Goal: Transaction & Acquisition: Download file/media

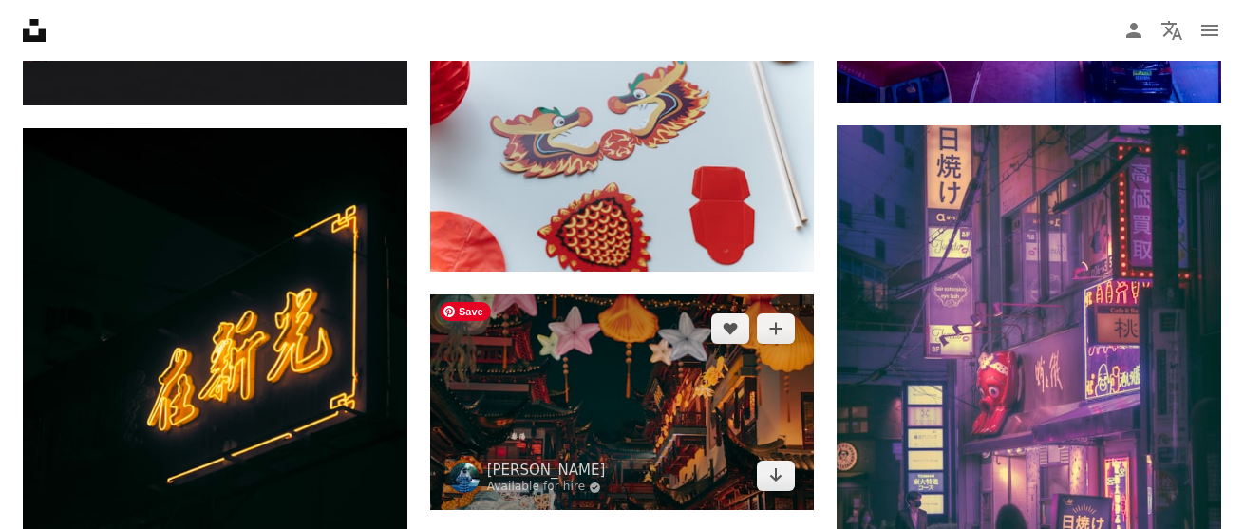
scroll to position [13536, 0]
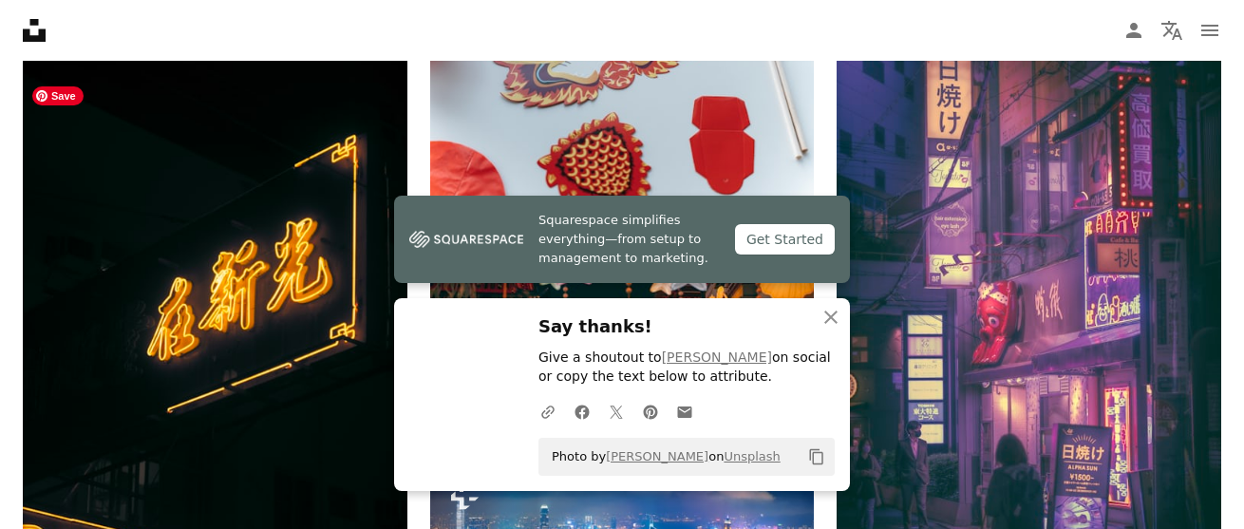
scroll to position [13589, 0]
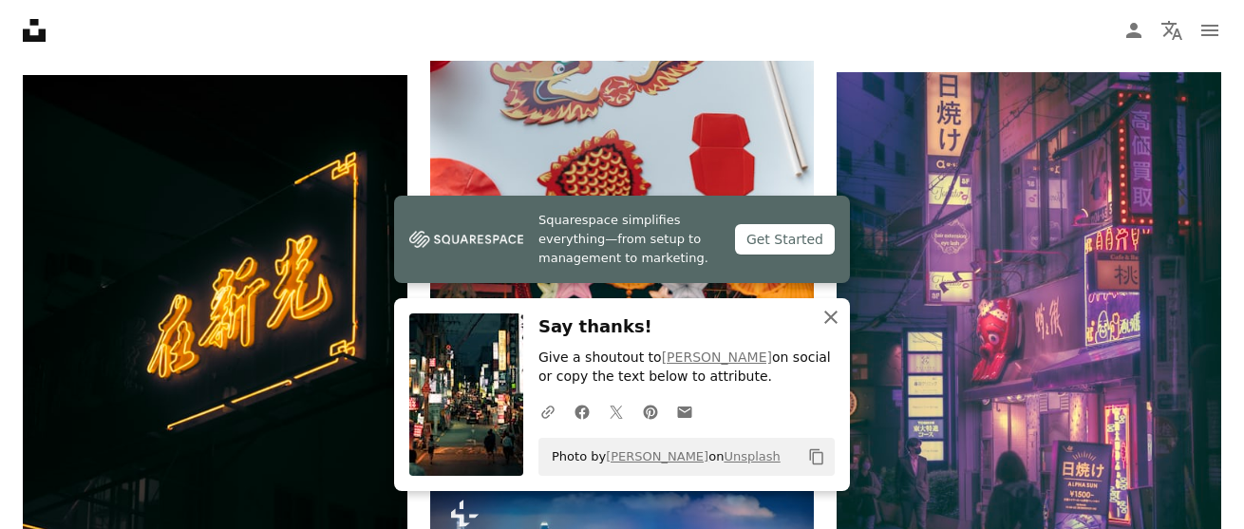
click at [834, 322] on icon "An X shape" at bounding box center [830, 317] width 23 height 23
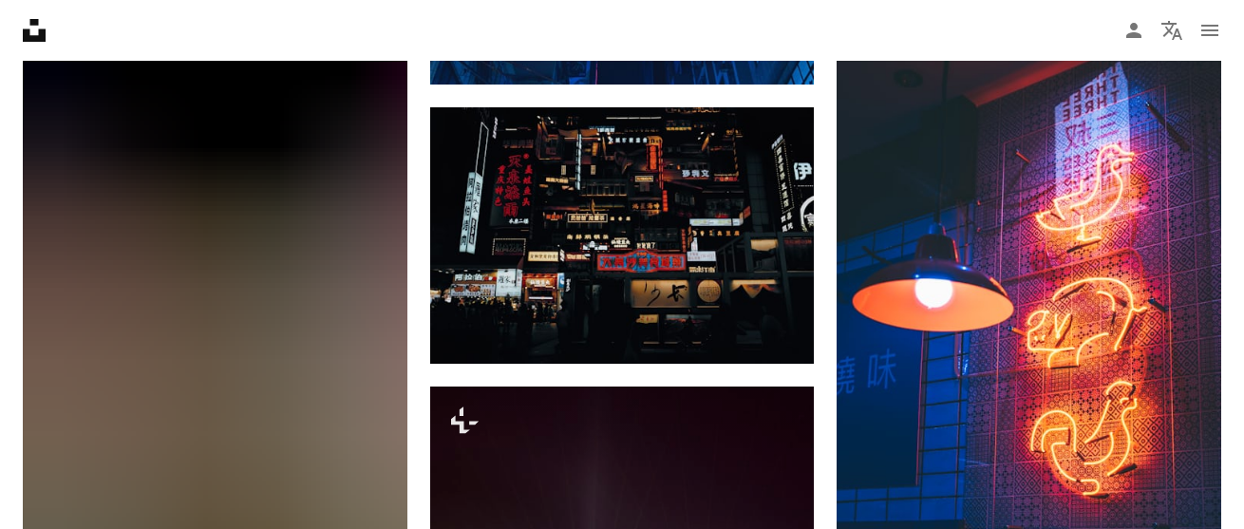
scroll to position [19890, 0]
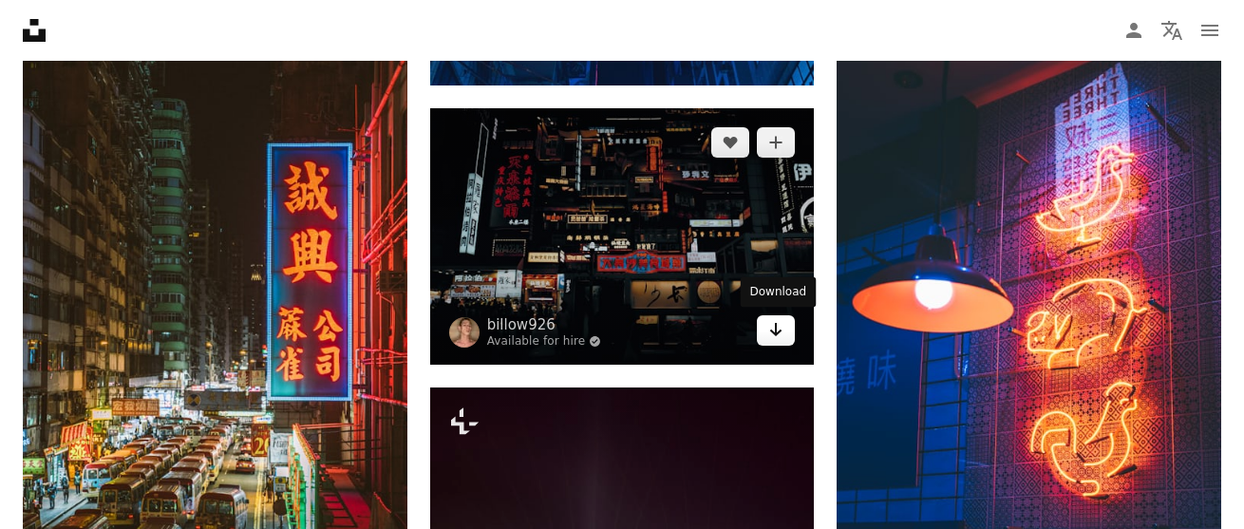
click at [774, 330] on icon "Download" at bounding box center [776, 329] width 12 height 13
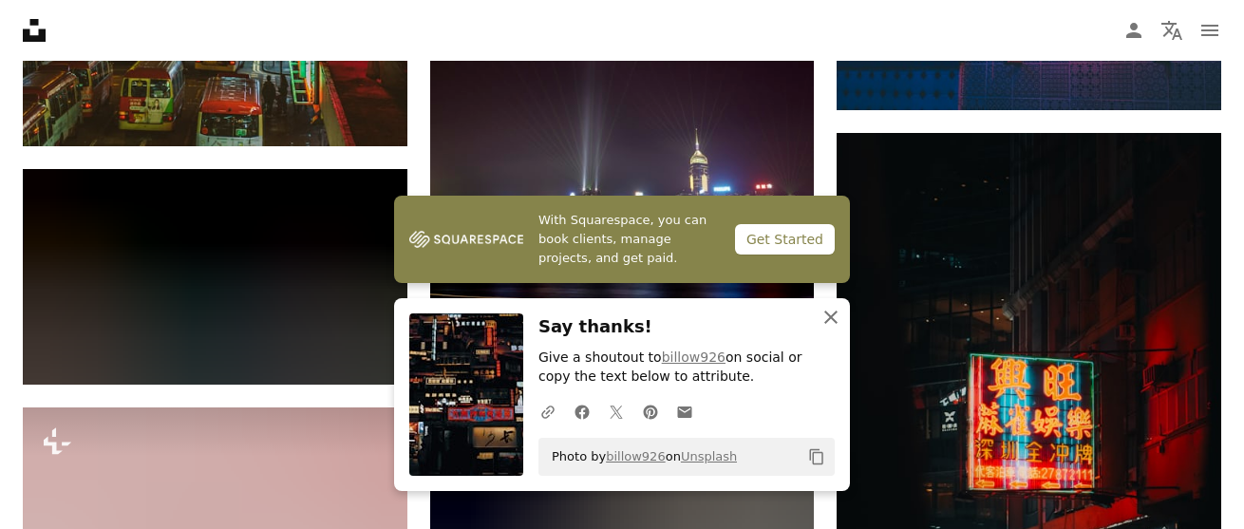
scroll to position [20368, 0]
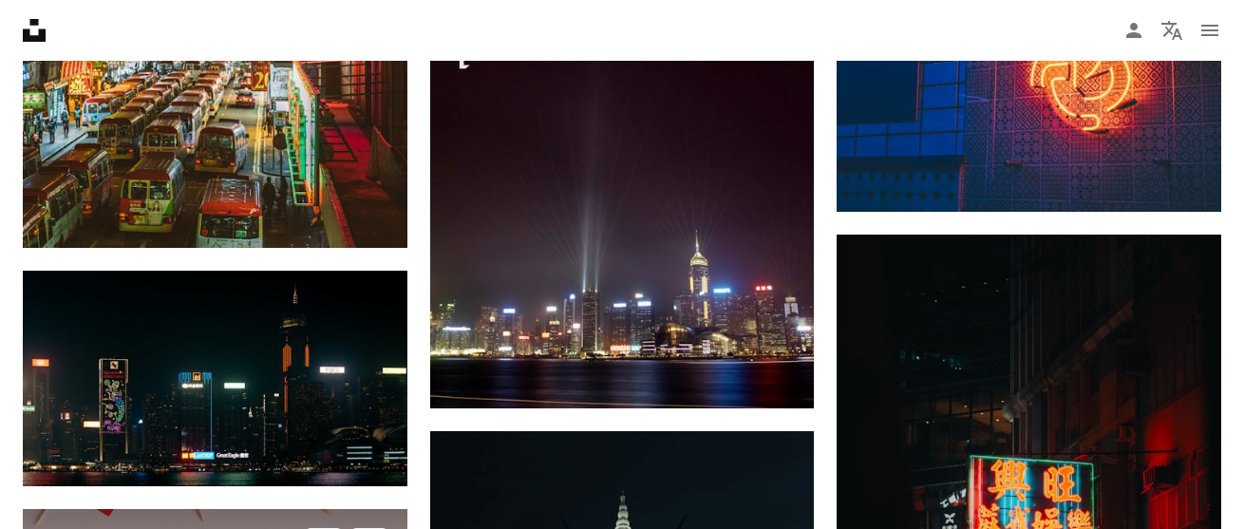
scroll to position [20356, 0]
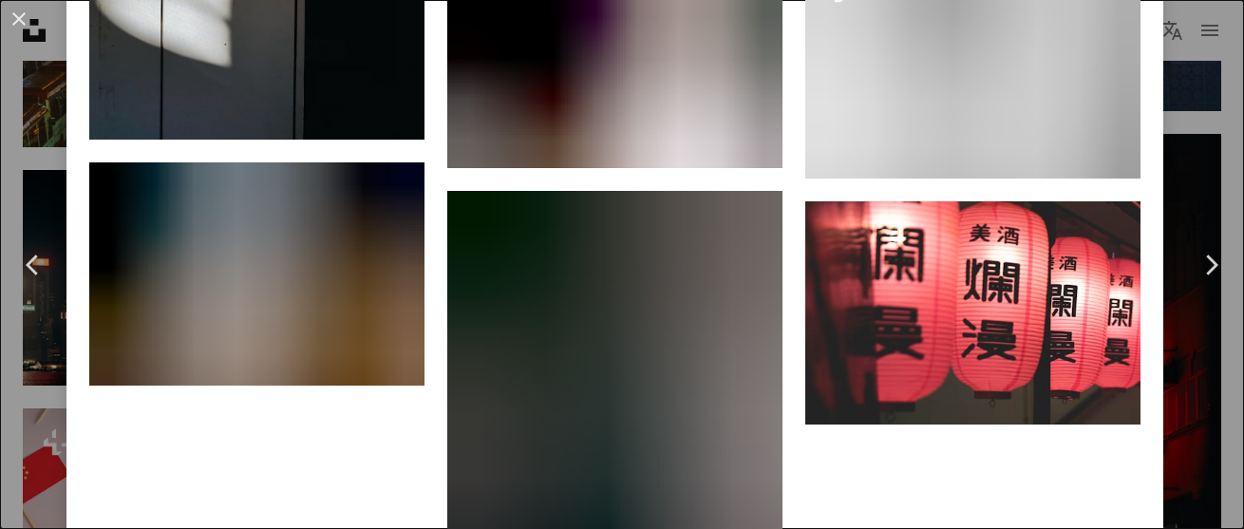
scroll to position [6419, 0]
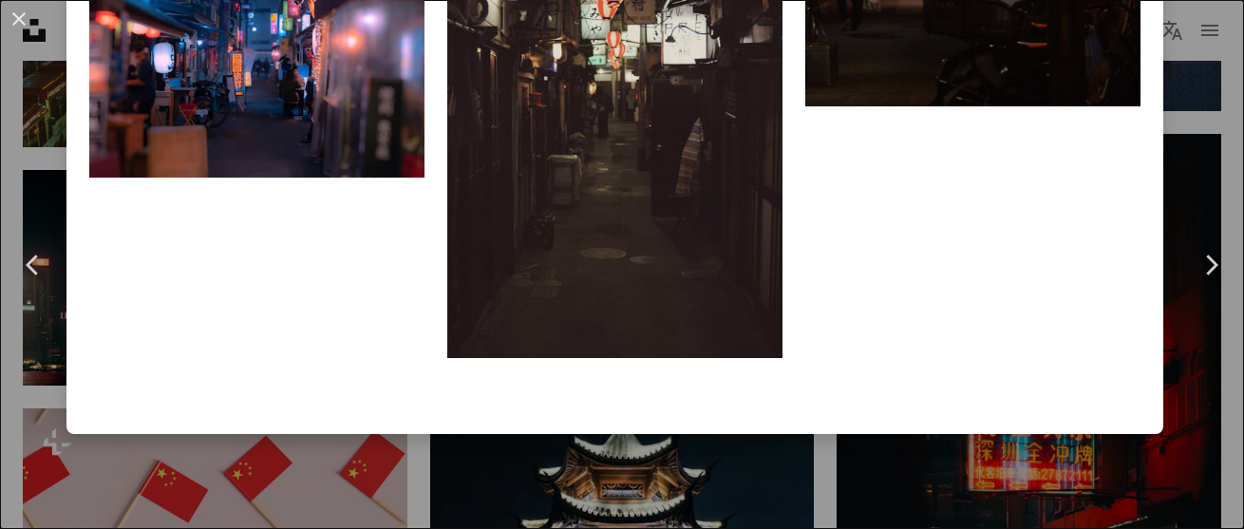
scroll to position [155, 0]
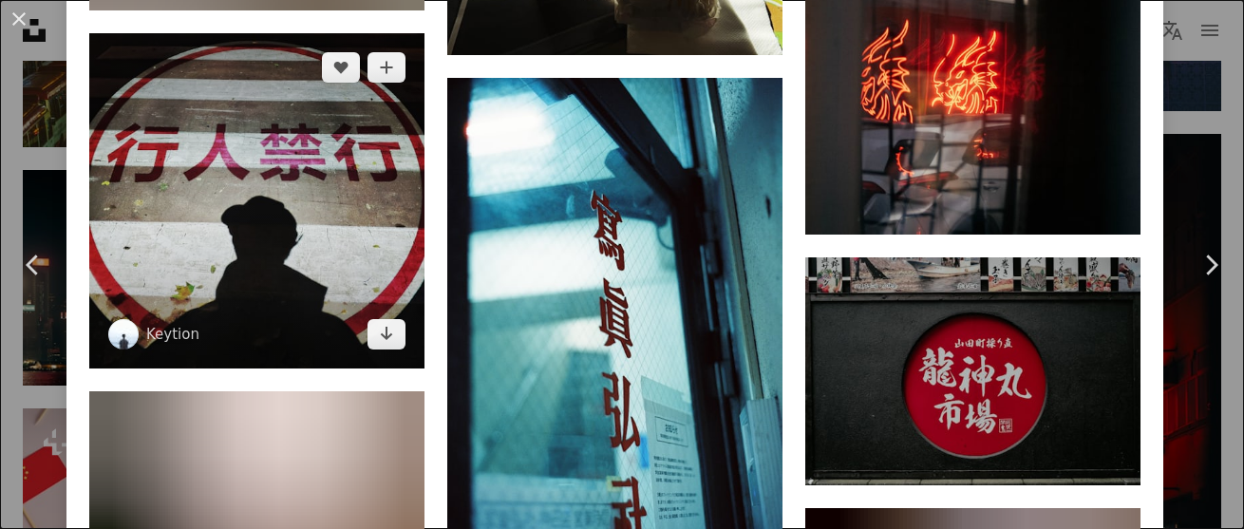
scroll to position [8879, 0]
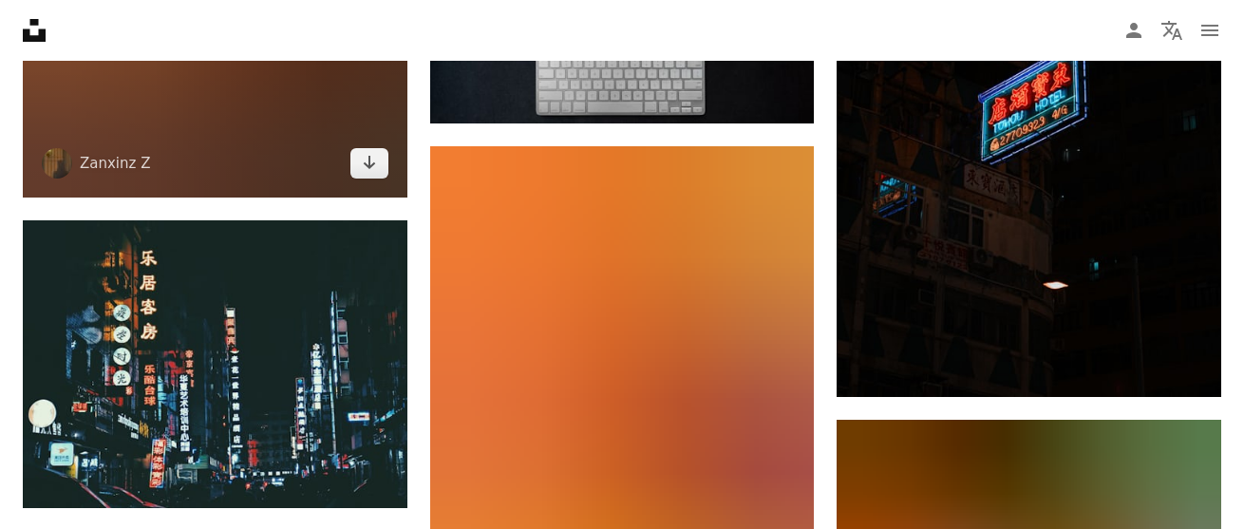
scroll to position [24460, 0]
